Goal: Task Accomplishment & Management: Complete application form

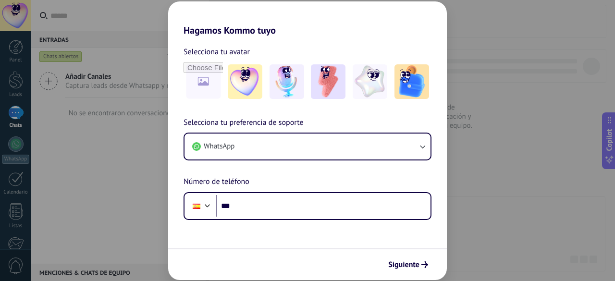
click at [457, 93] on div "Hagamos Kommo tuyo Selecciona tu avatar Selecciona tu preferencia de soporte Wh…" at bounding box center [307, 140] width 615 height 281
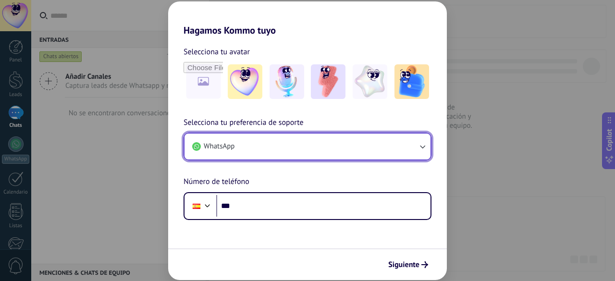
click at [256, 157] on button "WhatsApp" at bounding box center [308, 147] width 246 height 26
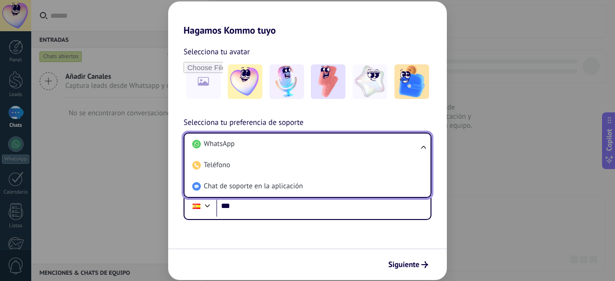
click at [321, 222] on form "Selecciona tu avatar Selecciona tu preferencia de soporte WhatsApp WhatsApp Tel…" at bounding box center [307, 158] width 279 height 244
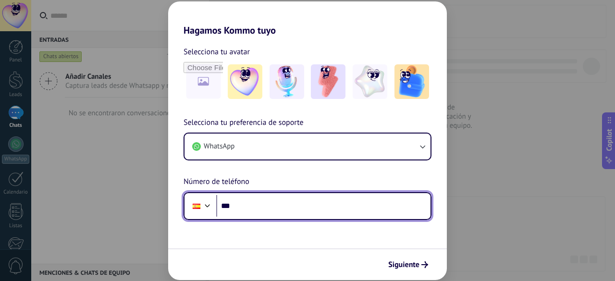
click at [309, 211] on input "***" at bounding box center [323, 206] width 214 height 22
click at [207, 207] on div at bounding box center [208, 205] width 12 height 12
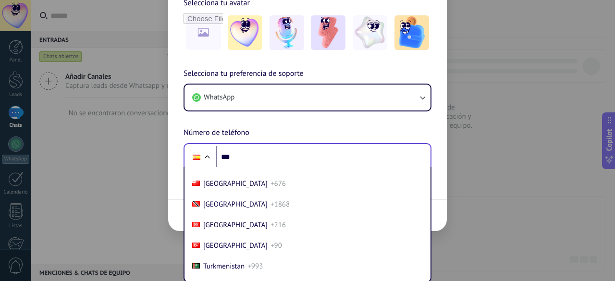
scroll to position [3988, 0]
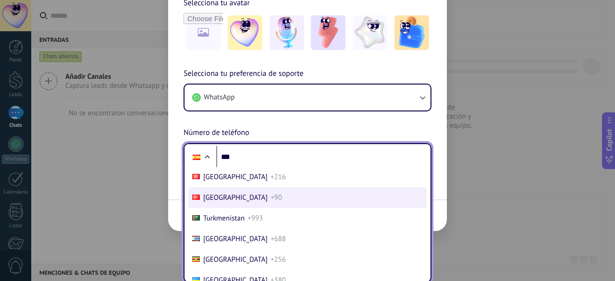
click at [216, 202] on span "[GEOGRAPHIC_DATA]" at bounding box center [235, 197] width 64 height 9
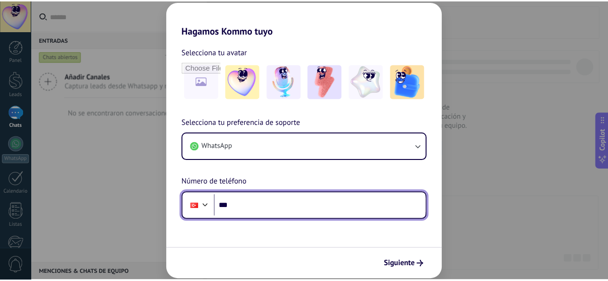
scroll to position [0, 0]
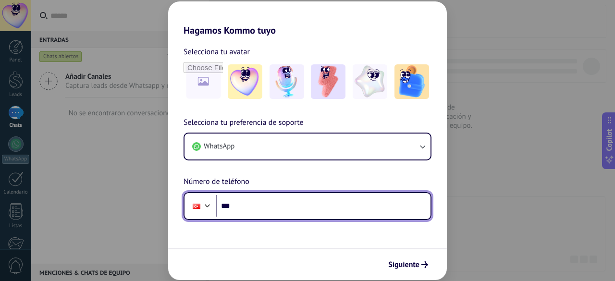
click at [277, 206] on input "***" at bounding box center [323, 206] width 214 height 22
type input "**********"
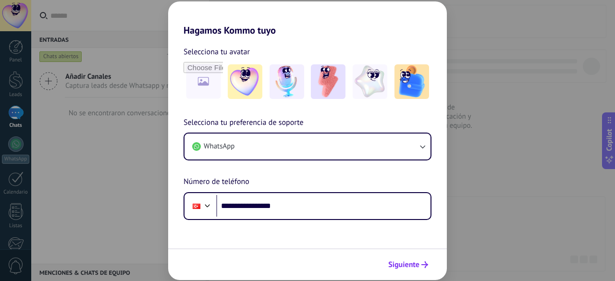
click at [418, 261] on span "Siguiente" at bounding box center [403, 264] width 31 height 7
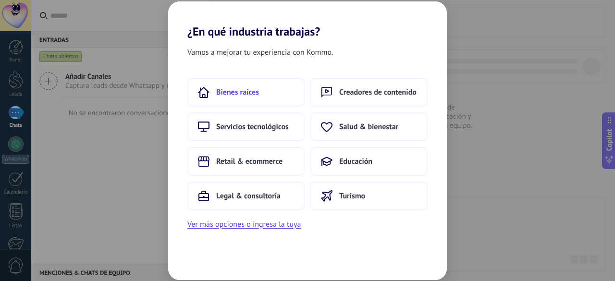
click at [249, 88] on span "Bienes raíces" at bounding box center [237, 92] width 43 height 10
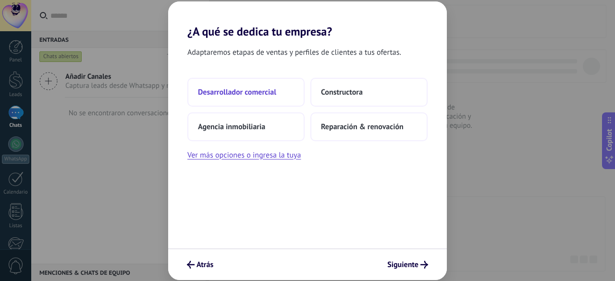
click at [228, 83] on button "Desarrollador comercial" at bounding box center [245, 92] width 117 height 29
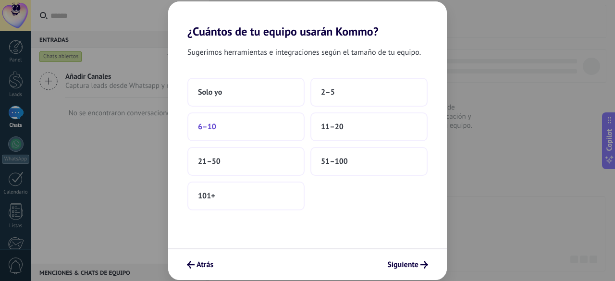
click at [253, 131] on button "6–10" at bounding box center [245, 126] width 117 height 29
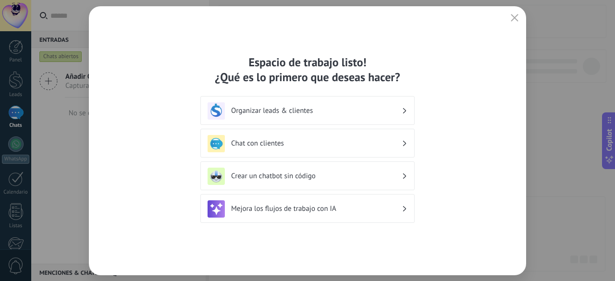
click at [303, 110] on h3 "Organizar leads & clientes" at bounding box center [316, 110] width 171 height 9
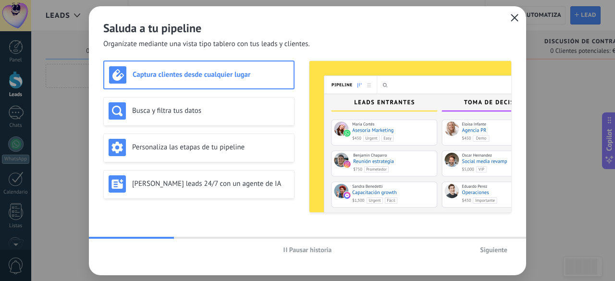
click at [518, 18] on button "button" at bounding box center [514, 18] width 12 height 13
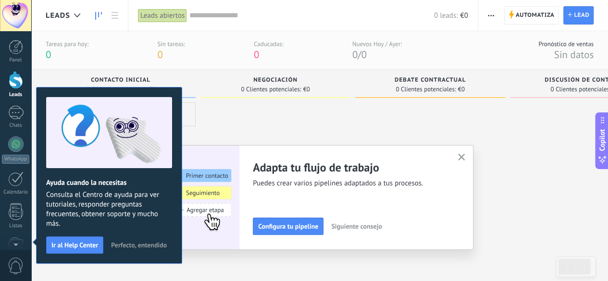
click at [468, 156] on button "button" at bounding box center [462, 157] width 12 height 13
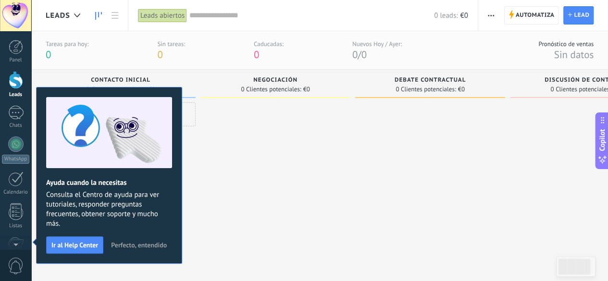
click at [250, 194] on div at bounding box center [275, 180] width 150 height 156
click at [98, 249] on button "Ir al Help Center" at bounding box center [74, 244] width 57 height 17
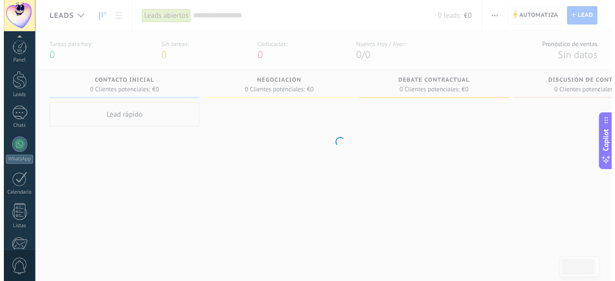
scroll to position [118, 0]
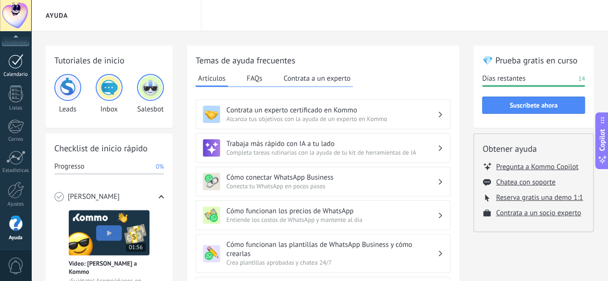
click at [8, 74] on div "Calendario" at bounding box center [16, 75] width 28 height 6
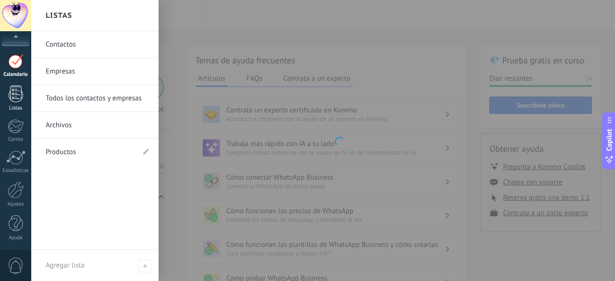
click at [20, 95] on div at bounding box center [16, 94] width 14 height 17
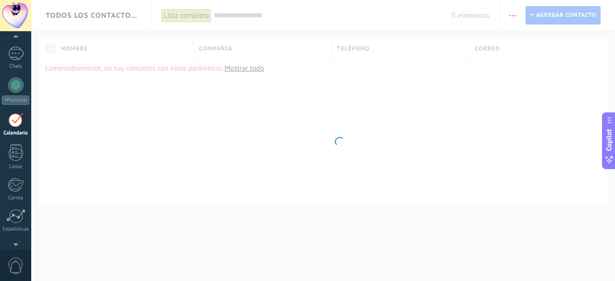
scroll to position [27, 0]
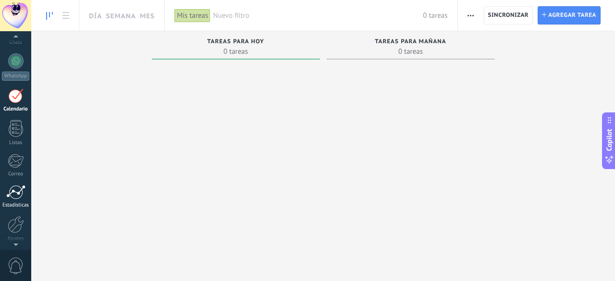
scroll to position [118, 0]
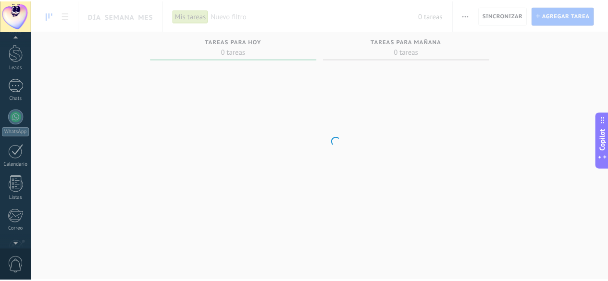
scroll to position [118, 0]
